Goal: Check status: Check status

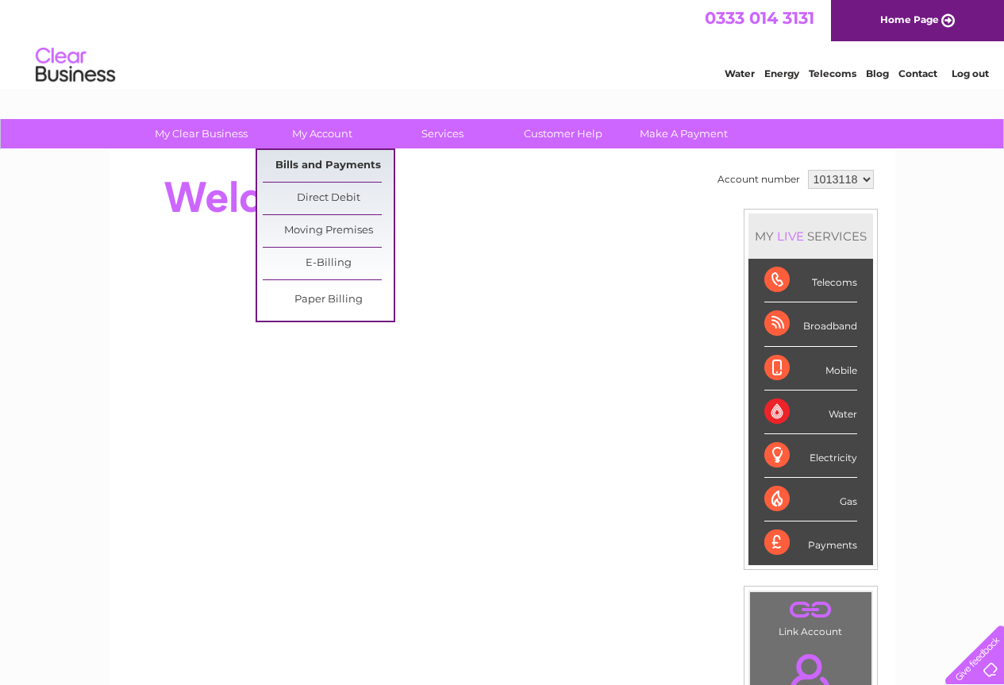
click at [306, 163] on link "Bills and Payments" at bounding box center [328, 166] width 131 height 32
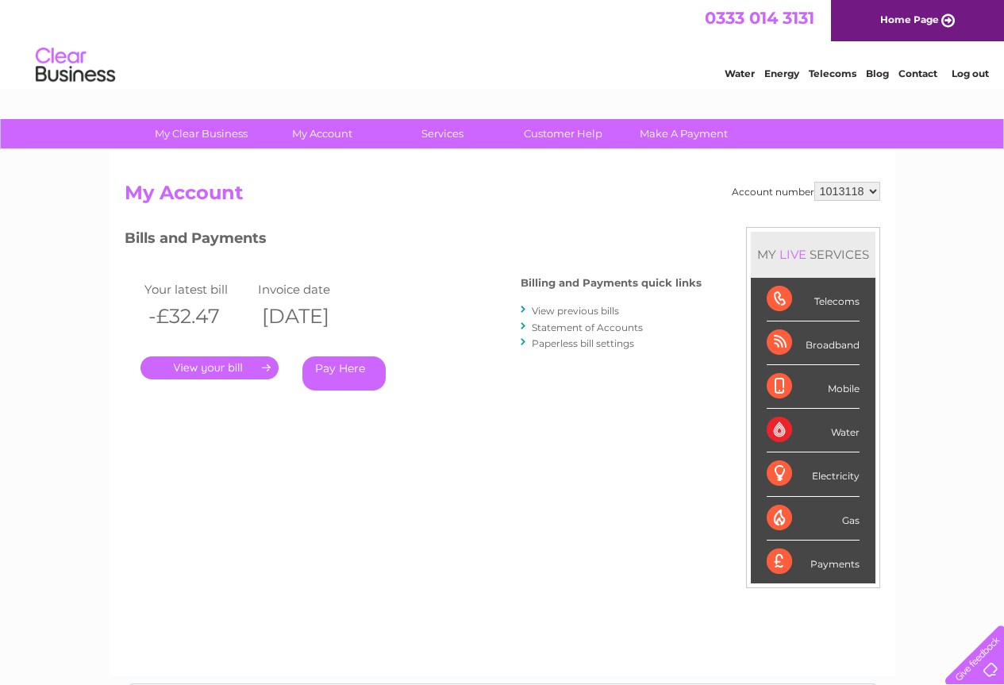
click at [570, 326] on link "Statement of Accounts" at bounding box center [587, 328] width 111 height 12
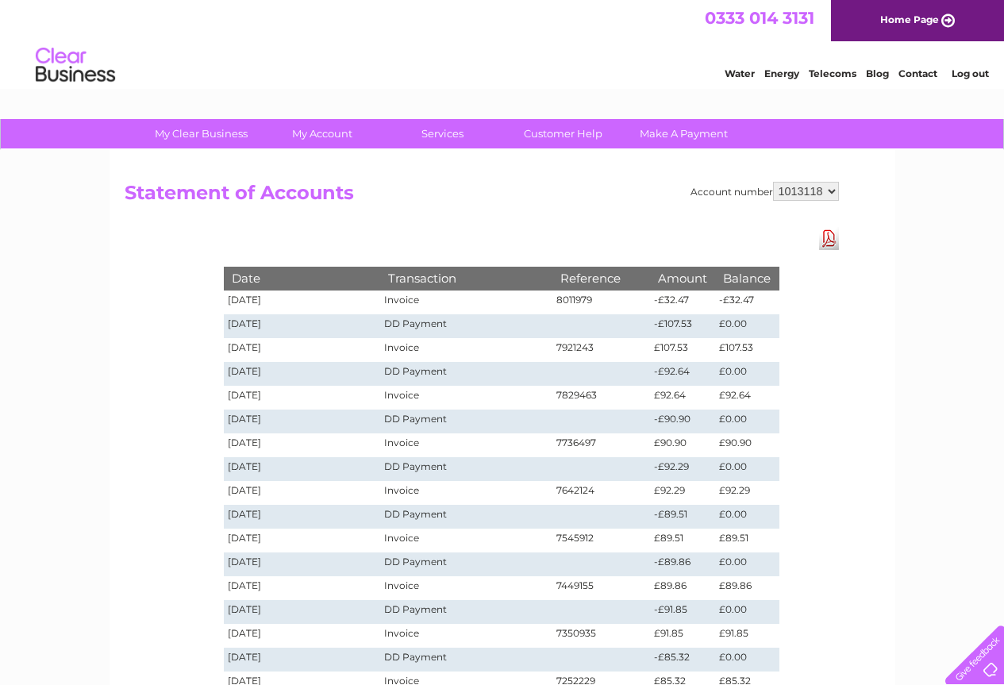
click at [967, 75] on link "Log out" at bounding box center [970, 73] width 37 height 12
